Goal: Task Accomplishment & Management: Manage account settings

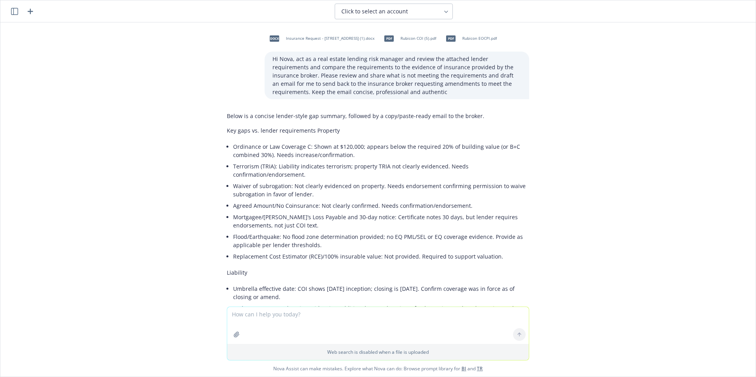
scroll to position [83, 0]
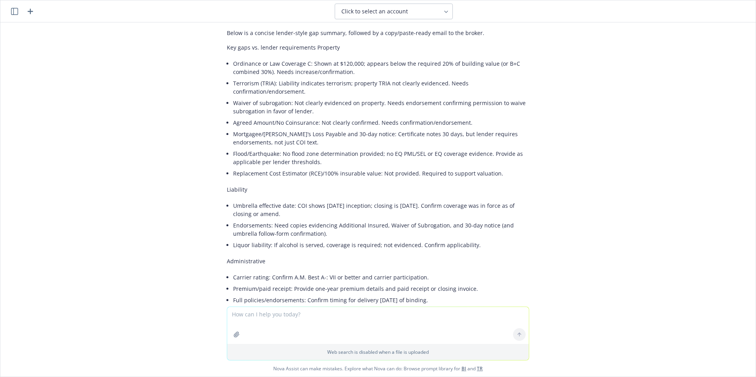
click at [27, 13] on icon "button" at bounding box center [30, 11] width 9 height 9
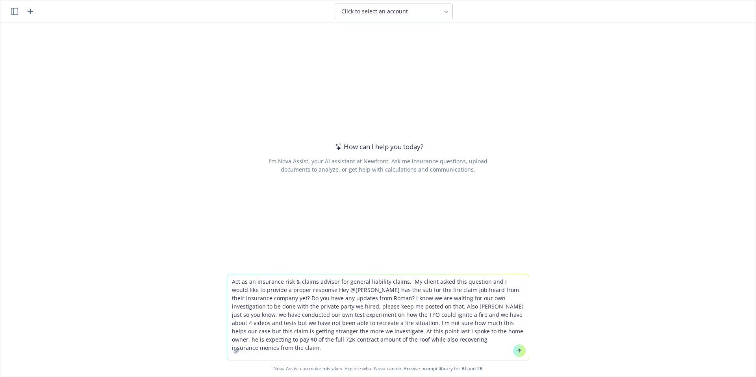
click at [302, 290] on textarea "Act as an insurance risk & claims advisor for general liability claims. My clie…" at bounding box center [378, 317] width 302 height 86
click at [304, 288] on textarea "Act as an insurance risk & claims advisor for general liability claims. My clie…" at bounding box center [378, 317] width 302 height 86
click at [303, 289] on textarea "Act as an insurance risk & claims advisor for general liability claims. My clie…" at bounding box center [378, 317] width 302 height 86
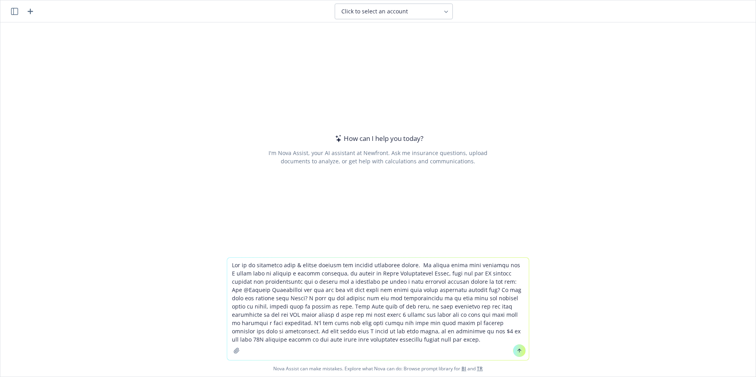
type textarea "Act as an insurance risk & claims advisor for general liability claims. My clie…"
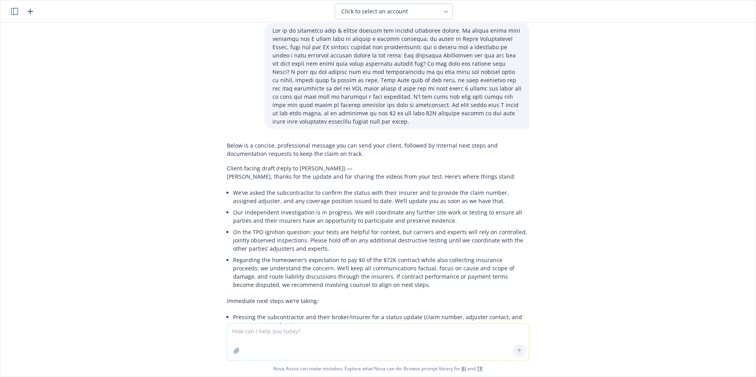
scroll to position [0, 0]
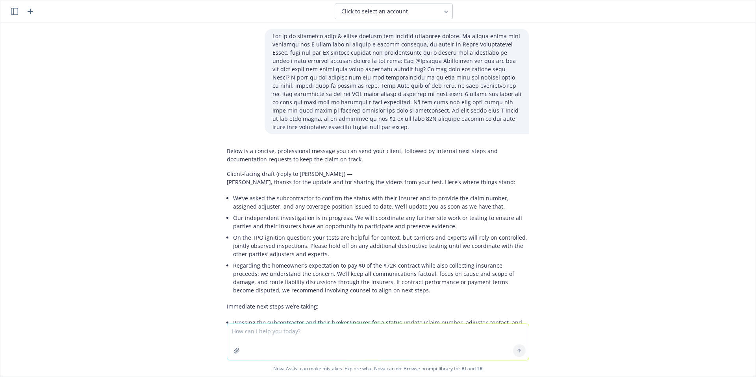
click at [355, 336] on textarea at bounding box center [378, 342] width 302 height 36
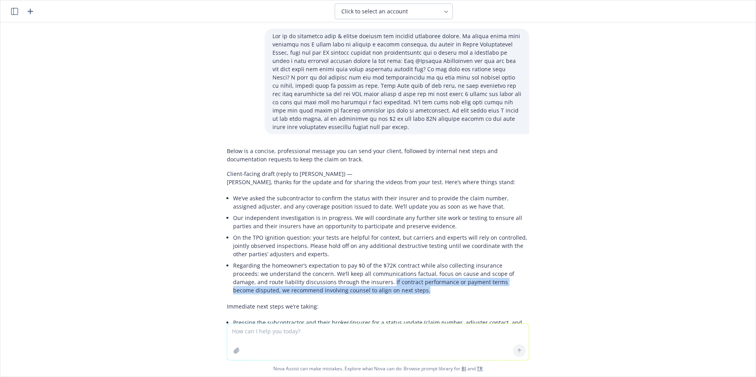
drag, startPoint x: 377, startPoint y: 292, endPoint x: 333, endPoint y: 285, distance: 45.0
click at [333, 285] on li "Regarding the homeowner’s expectation to pay $0 of the $72K contract while also…" at bounding box center [381, 278] width 296 height 36
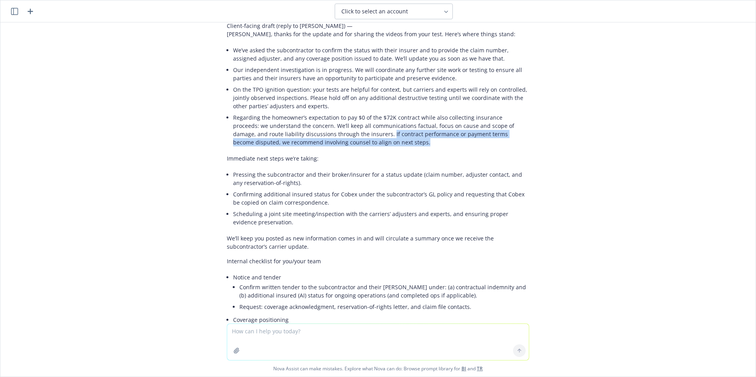
scroll to position [153, 0]
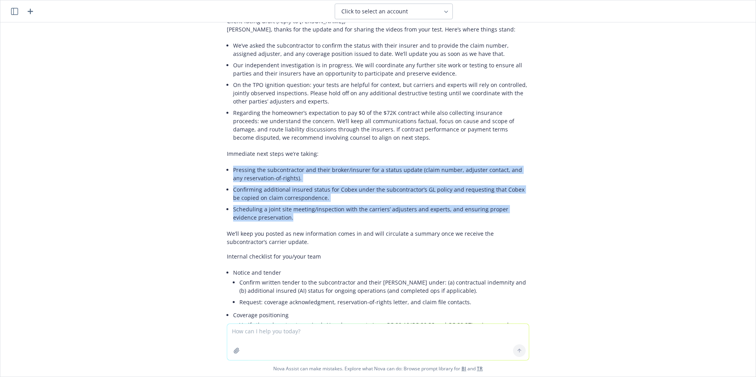
drag, startPoint x: 268, startPoint y: 218, endPoint x: 226, endPoint y: 169, distance: 63.9
click at [227, 169] on div "Below is a concise, professional message you can send your client, followed by …" at bounding box center [378, 365] width 302 height 749
copy ul "Pressing the subcontractor and their broker/insurer for a status update (claim …"
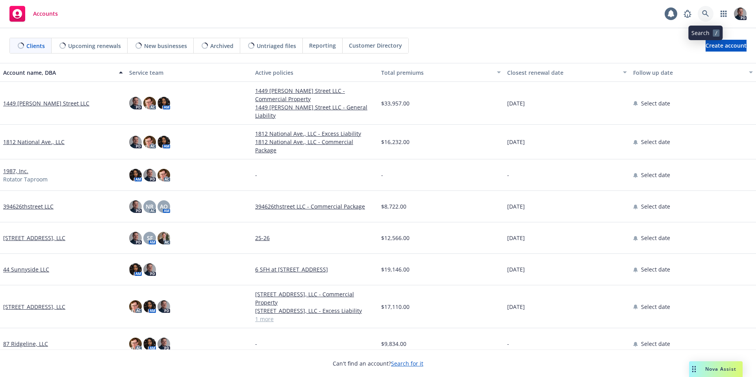
click at [707, 16] on icon at bounding box center [705, 13] width 7 height 7
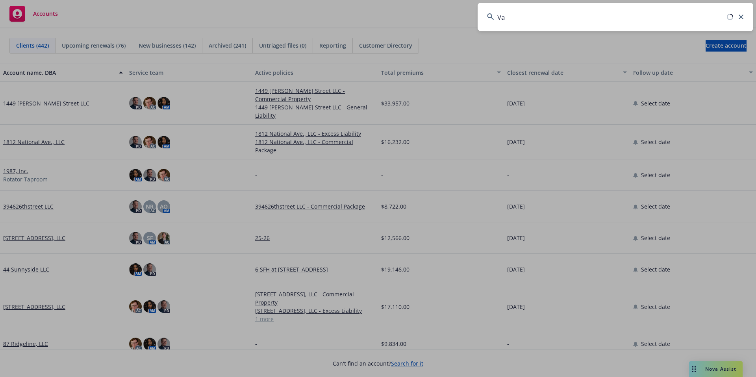
type input "V"
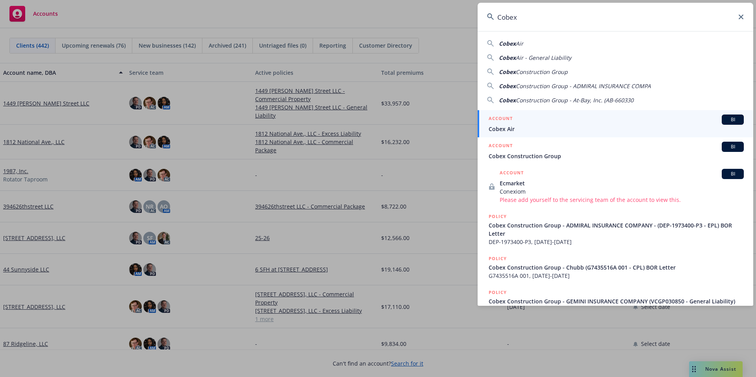
drag, startPoint x: 533, startPoint y: 18, endPoint x: 461, endPoint y: 18, distance: 72.8
click at [461, 18] on div "Cobex Cobex Air Cobex Air - General Liability Cobex Construction Group Cobex Co…" at bounding box center [378, 188] width 756 height 377
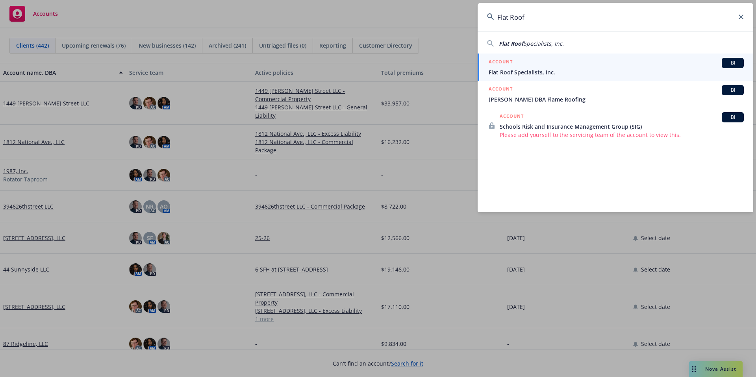
type input "Flat Roof"
click at [540, 73] on span "Flat Roof Specialists, Inc." at bounding box center [616, 72] width 255 height 8
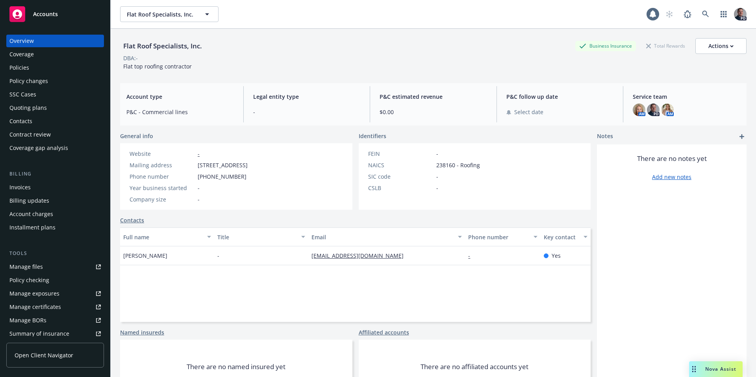
click at [29, 68] on div "Policies" at bounding box center [54, 67] width 91 height 13
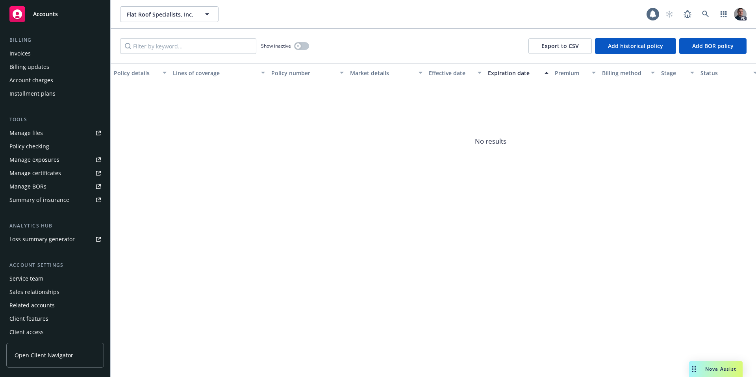
scroll to position [136, 0]
click at [40, 306] on div "Related accounts" at bounding box center [31, 303] width 45 height 13
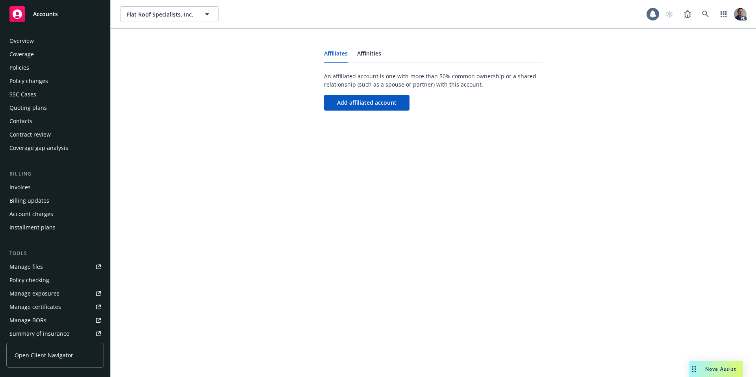
scroll to position [136, 0]
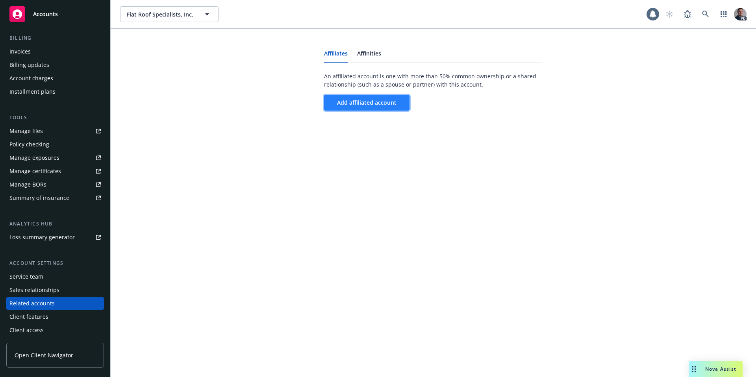
click at [358, 107] on button "Add affiliated account" at bounding box center [366, 103] width 85 height 16
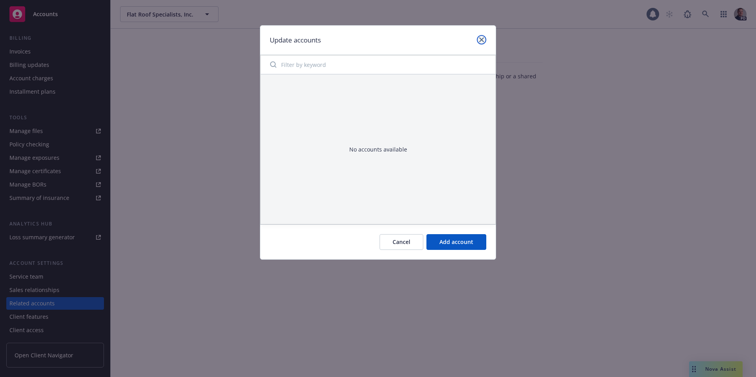
click at [477, 37] on link "close" at bounding box center [481, 39] width 9 height 9
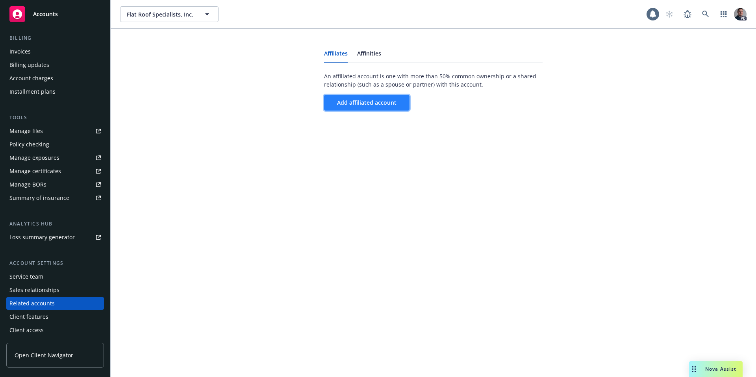
click at [364, 106] on span "Add affiliated account" at bounding box center [366, 102] width 59 height 7
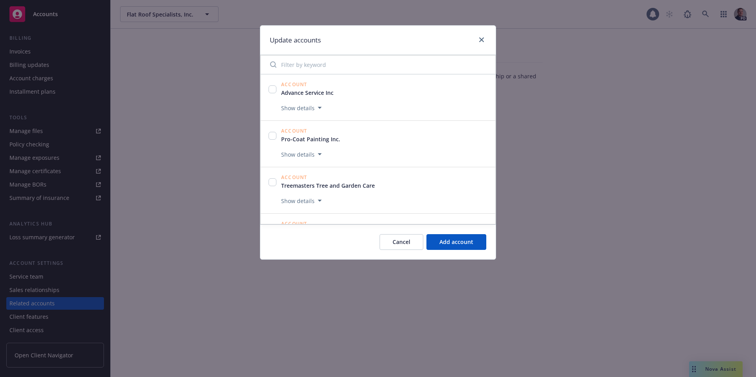
click at [325, 67] on input "Filter by keyword" at bounding box center [377, 65] width 225 height 16
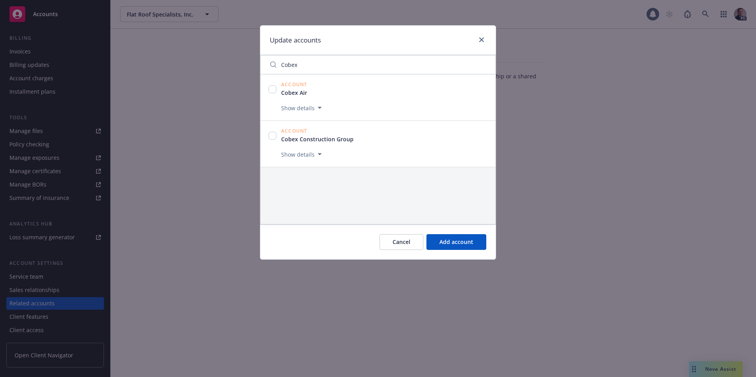
type input "Cobex"
click at [270, 91] on input "checkbox" at bounding box center [272, 89] width 8 height 8
checkbox input "true"
click at [270, 137] on input "checkbox" at bounding box center [272, 136] width 8 height 8
checkbox input "true"
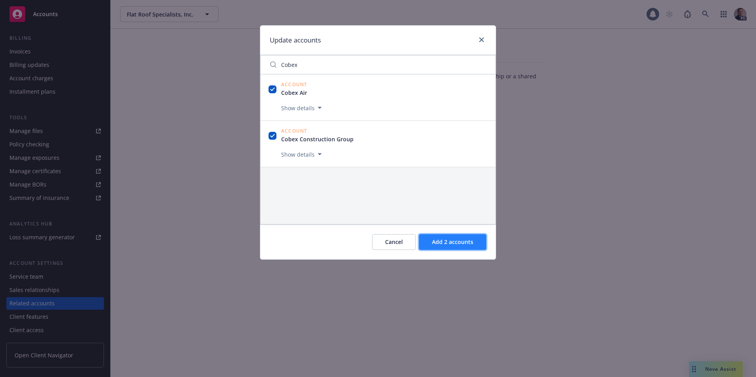
click at [459, 235] on button "Add 2 accounts" at bounding box center [452, 242] width 67 height 16
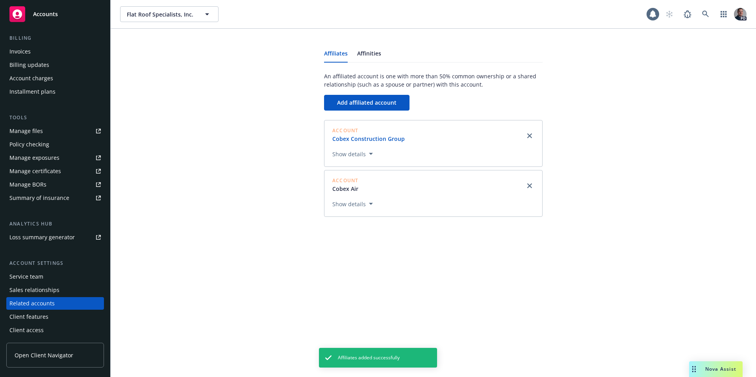
click at [366, 138] on link "Cobex Construction Group" at bounding box center [371, 139] width 79 height 8
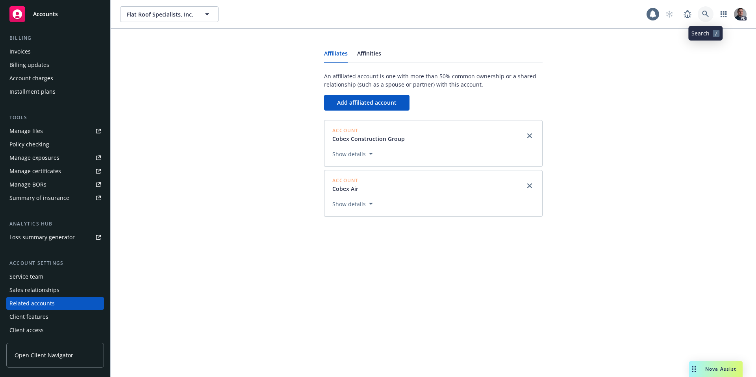
click at [705, 11] on icon at bounding box center [705, 14] width 7 height 7
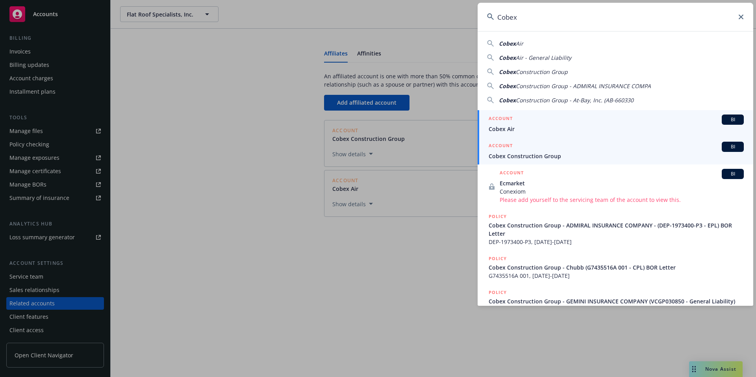
type input "Cobex"
click at [515, 151] on div "ACCOUNT BI" at bounding box center [616, 147] width 255 height 10
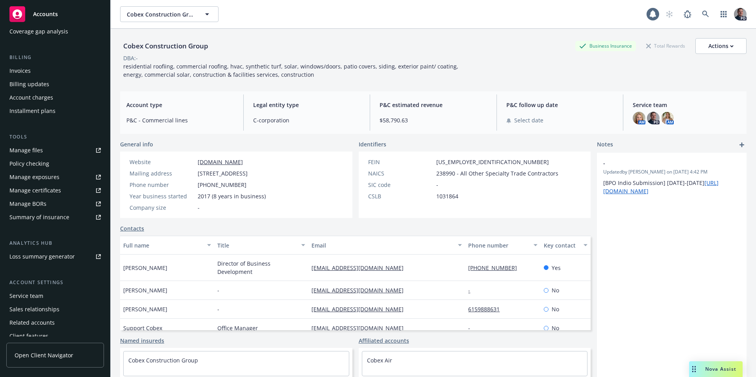
scroll to position [136, 0]
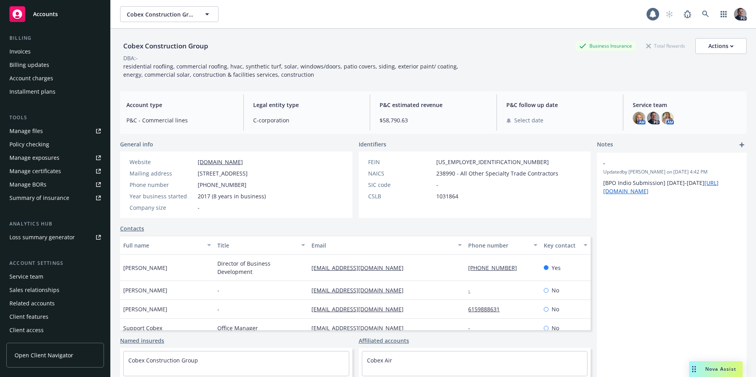
click at [51, 305] on div "Related accounts" at bounding box center [31, 303] width 45 height 13
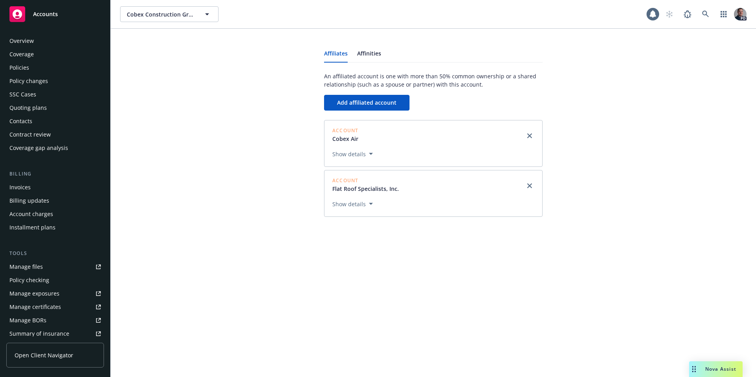
scroll to position [136, 0]
